Goal: Task Accomplishment & Management: Use online tool/utility

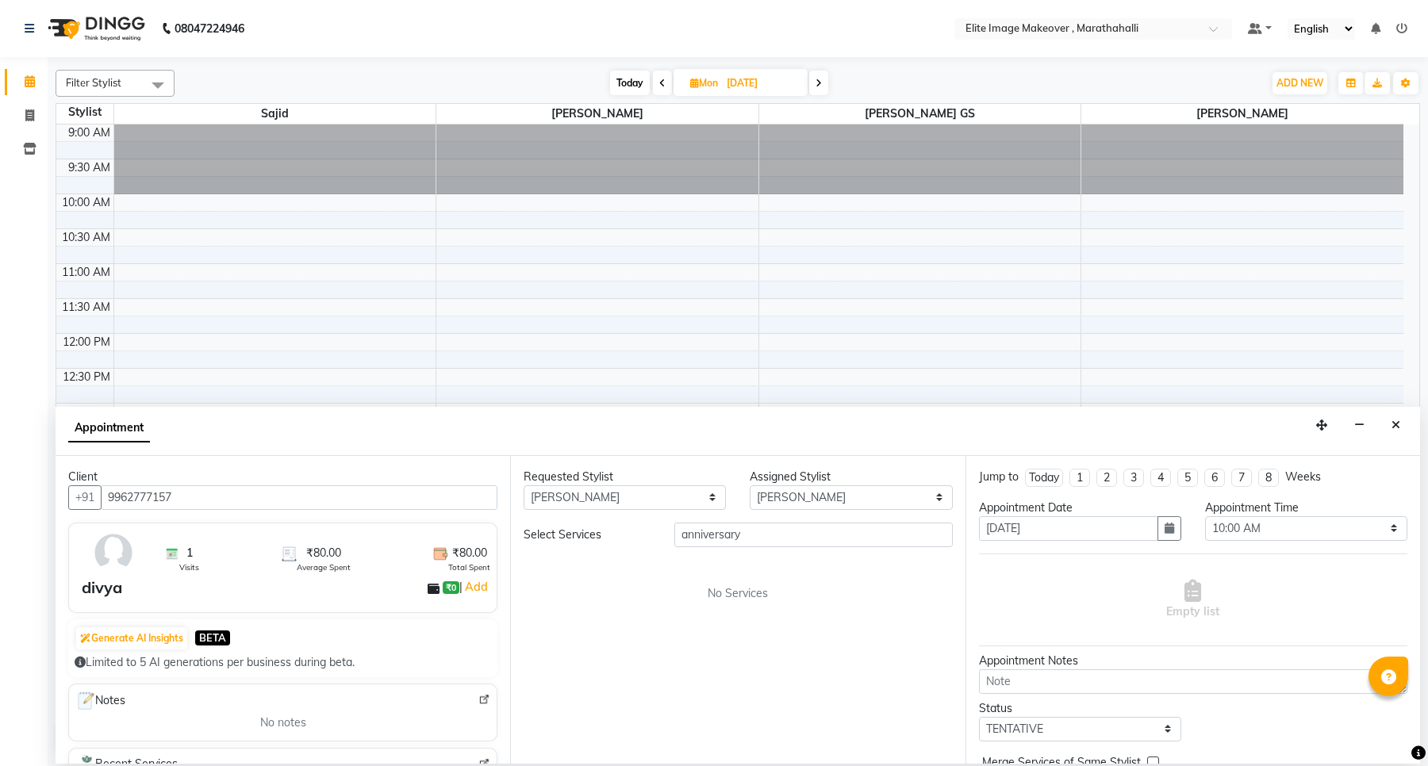
select select "88652"
select select "600"
select select "tentative"
select select "service"
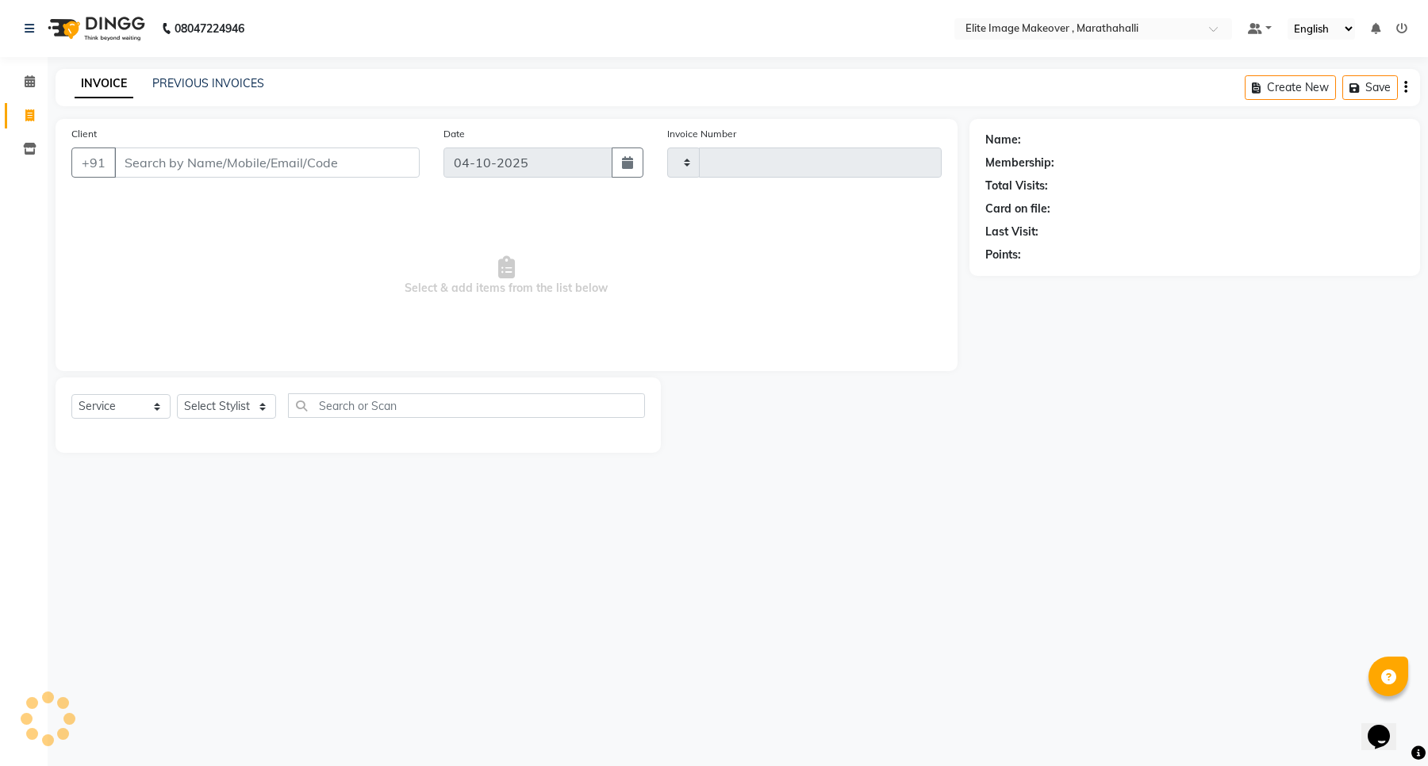
type input "1209"
select select "8005"
click at [1402, 32] on icon at bounding box center [1401, 28] width 11 height 11
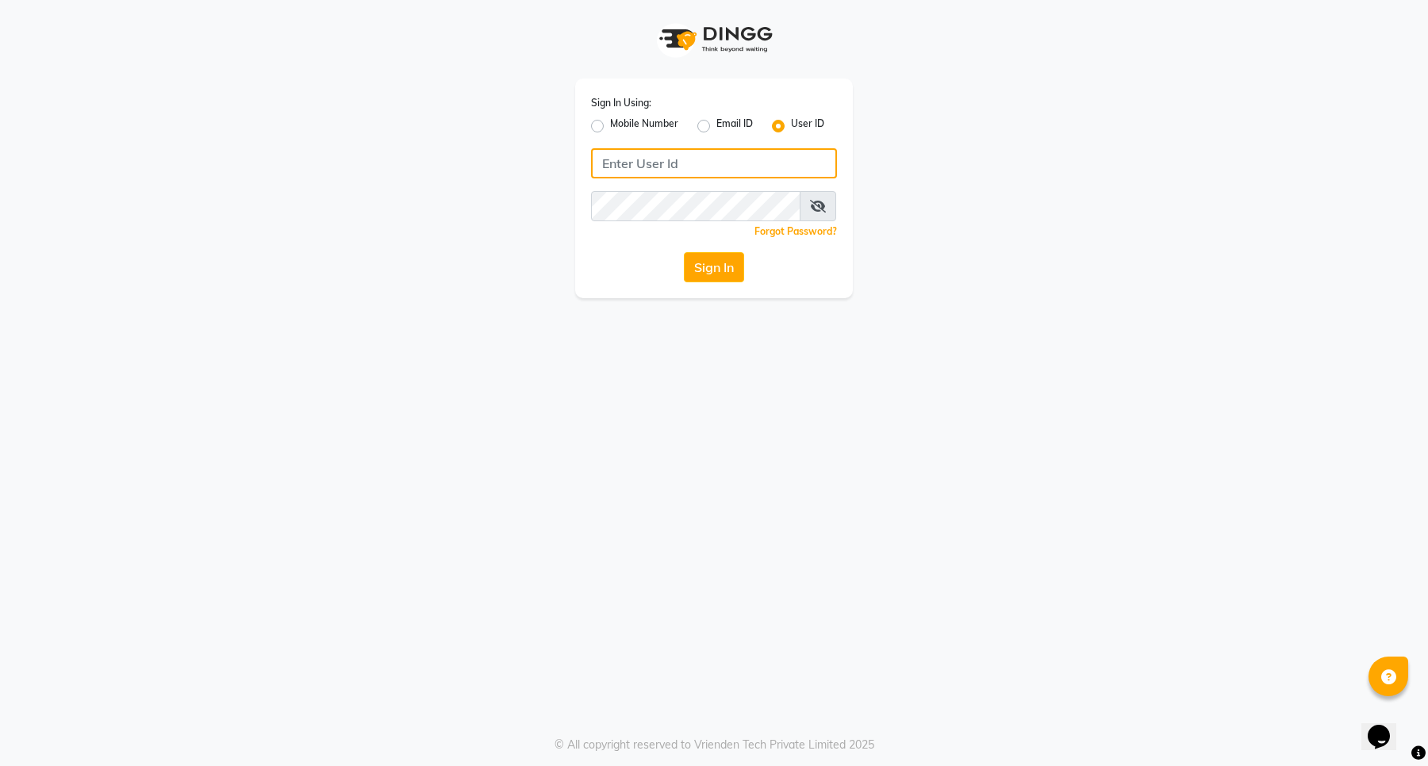
click at [719, 157] on input "Username" at bounding box center [714, 163] width 246 height 30
drag, startPoint x: 740, startPoint y: 161, endPoint x: 516, endPoint y: 202, distance: 227.5
click at [516, 202] on div "Sign In Using: Mobile Number Email ID User ID eliteimagemakeover Remember me Fo…" at bounding box center [714, 149] width 904 height 298
type input "eliteimagemakeover"
click at [728, 268] on button "Sign In" at bounding box center [714, 267] width 60 height 30
